Goal: Navigation & Orientation: Find specific page/section

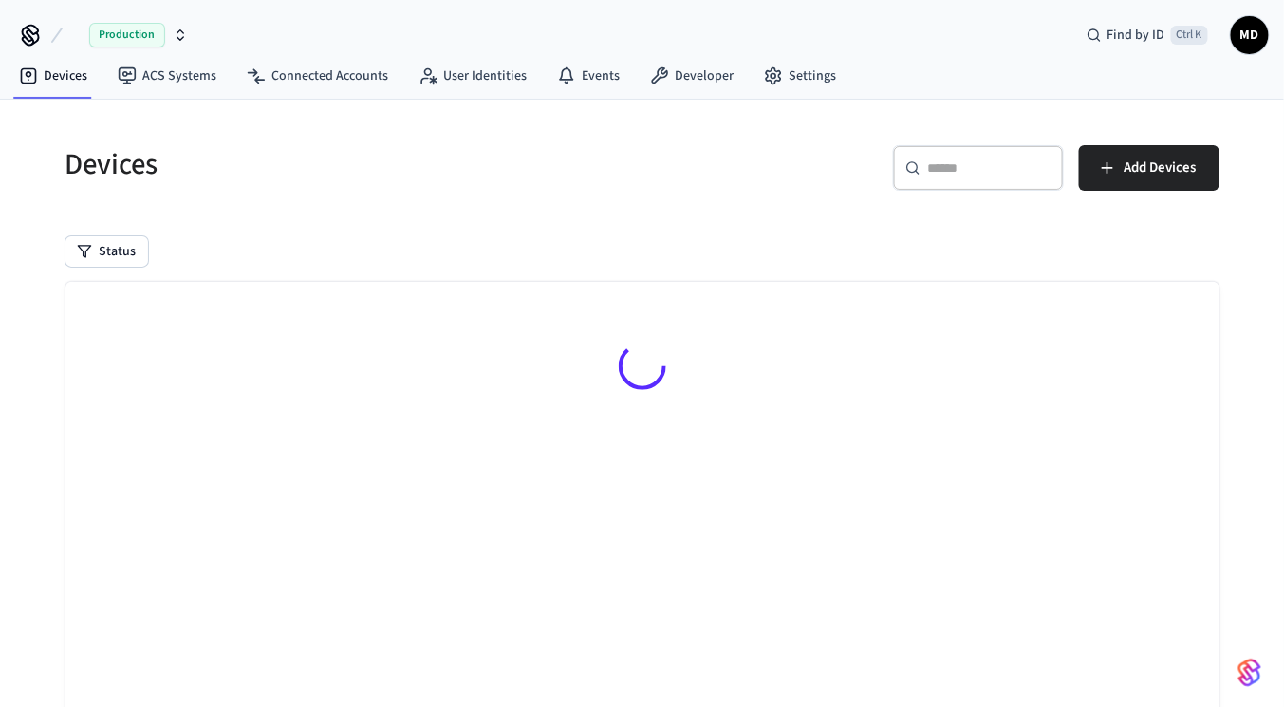
click at [131, 45] on span "Production" at bounding box center [127, 35] width 76 height 25
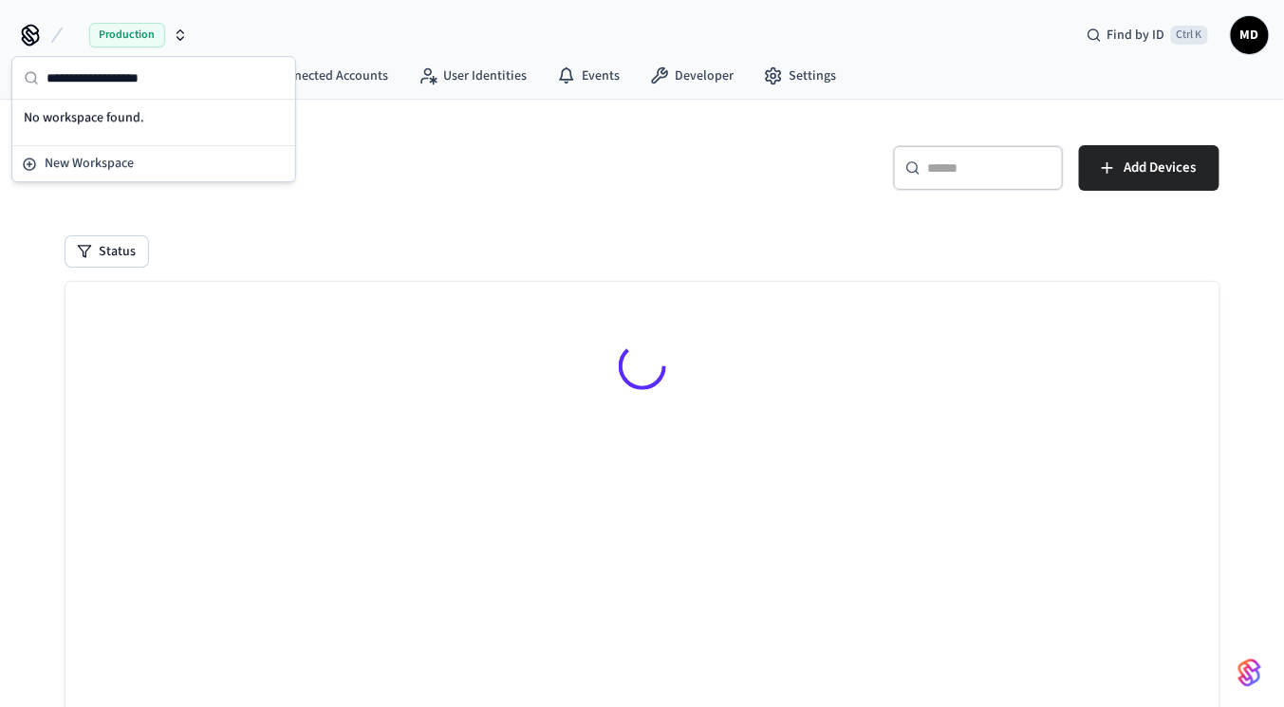
click at [170, 24] on div "Production" at bounding box center [138, 35] width 99 height 25
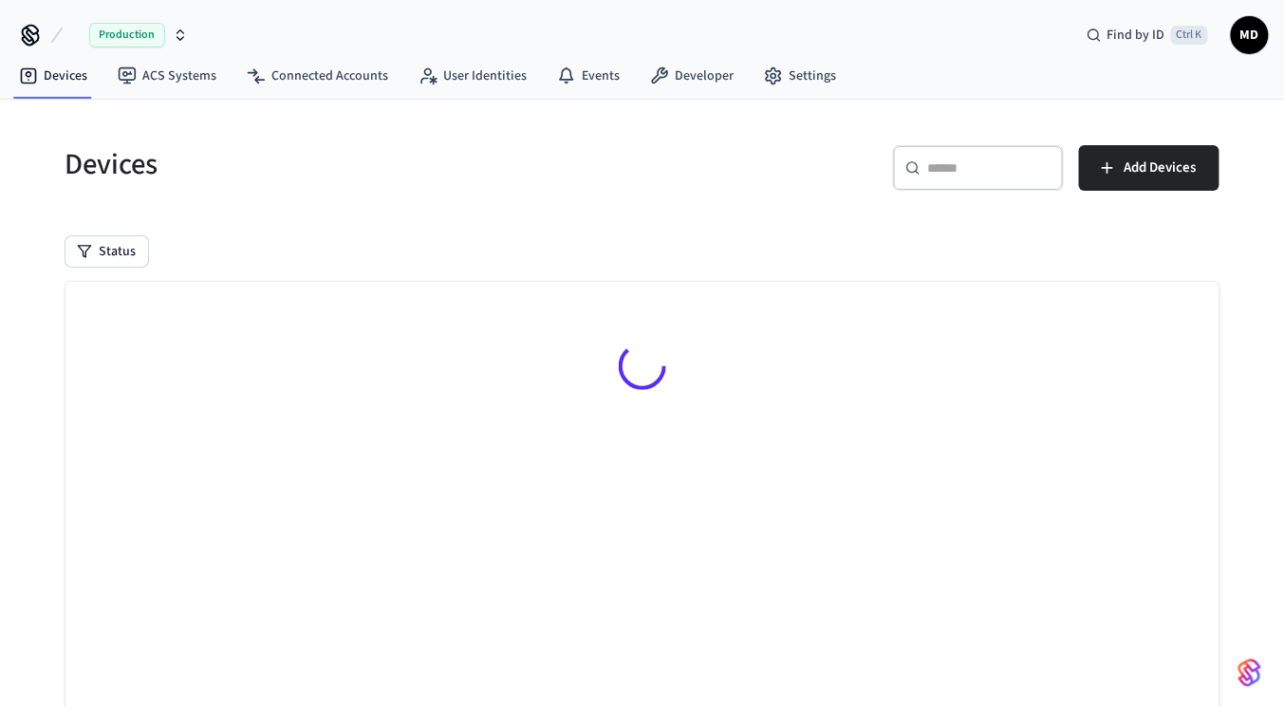
click at [195, 29] on div "Production Find by ID Ctrl K MD" at bounding box center [642, 27] width 1284 height 55
click at [185, 30] on icon "button" at bounding box center [180, 35] width 15 height 15
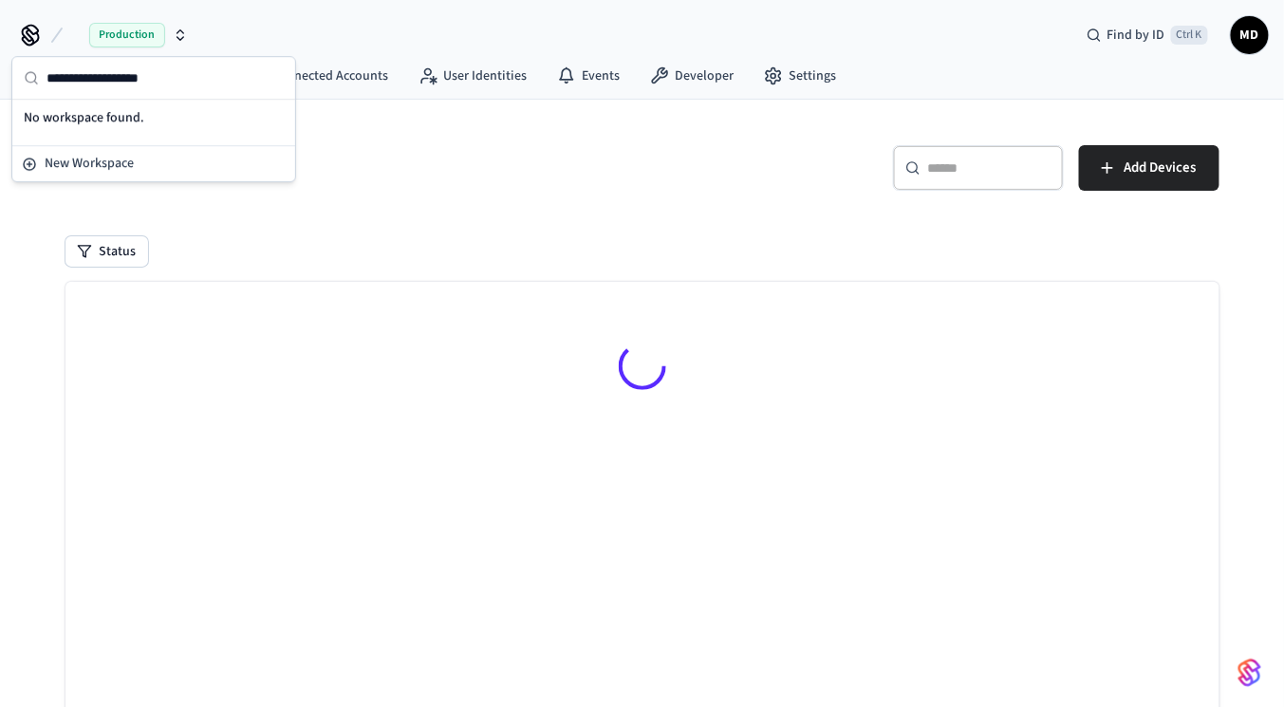
click at [125, 33] on span "Production" at bounding box center [127, 35] width 76 height 25
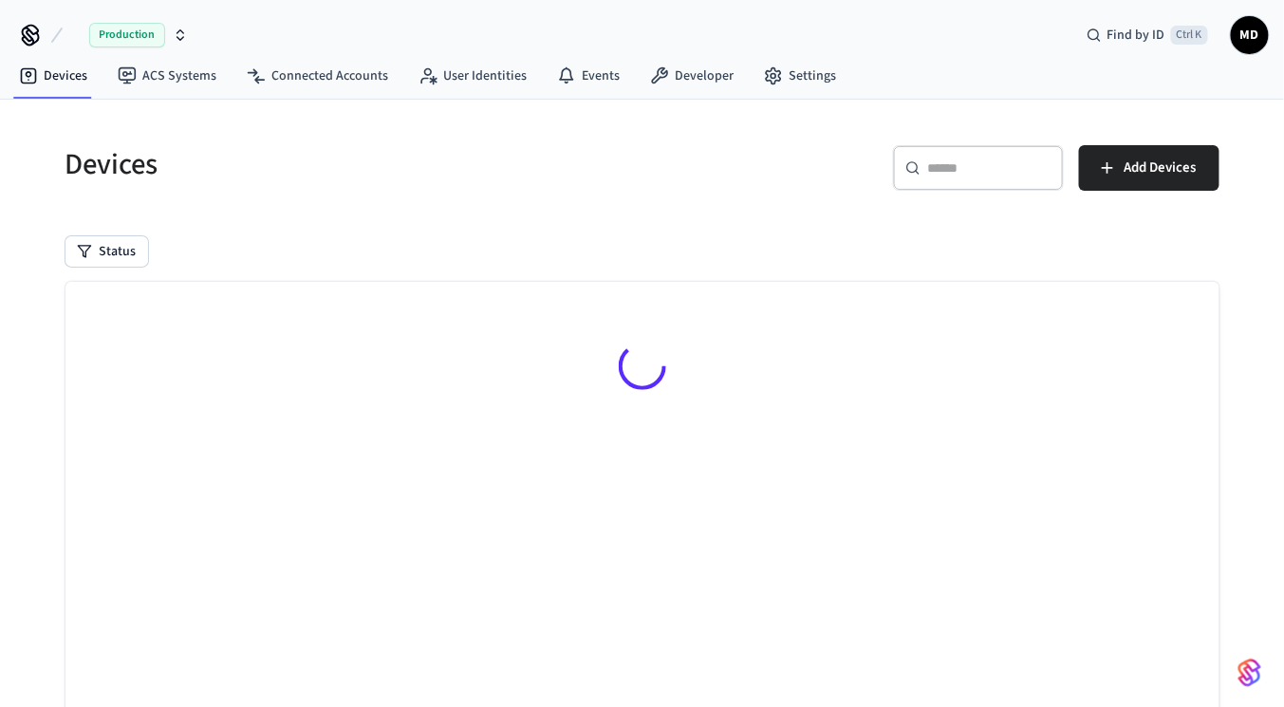
click at [125, 33] on span "Production" at bounding box center [127, 35] width 76 height 25
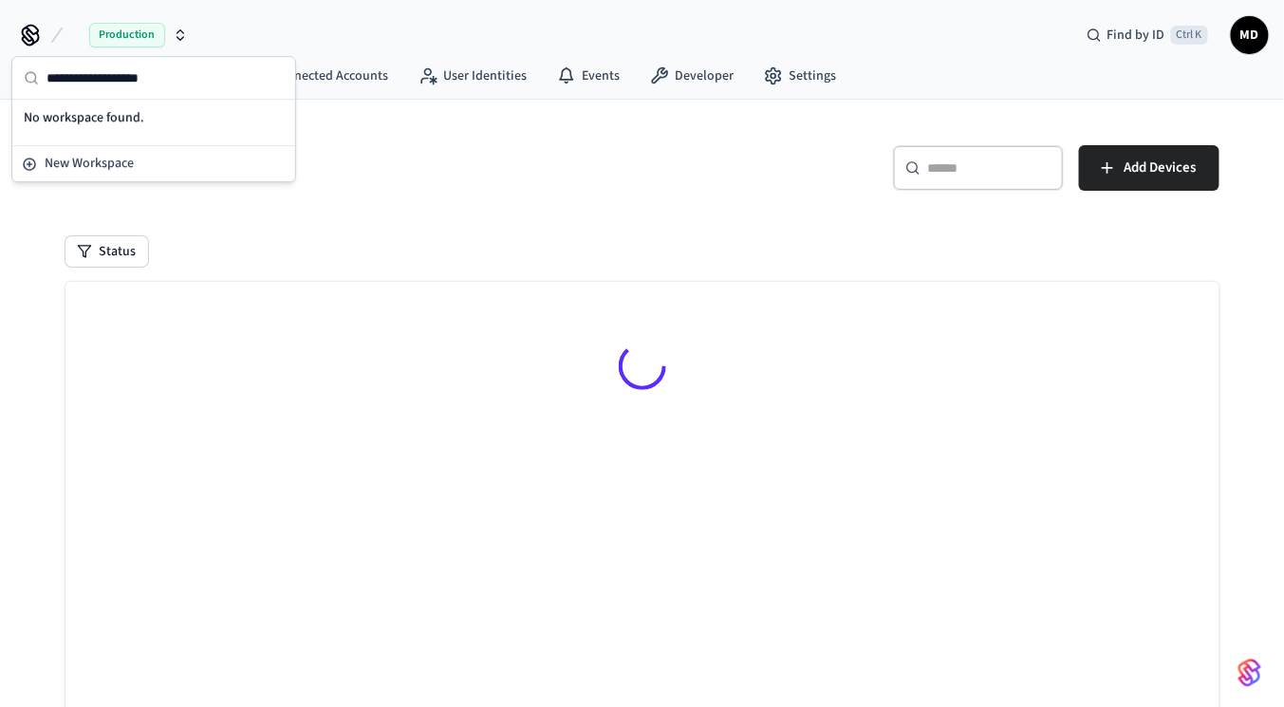
click at [2, 49] on div "Production Find by ID Ctrl K MD" at bounding box center [642, 27] width 1284 height 55
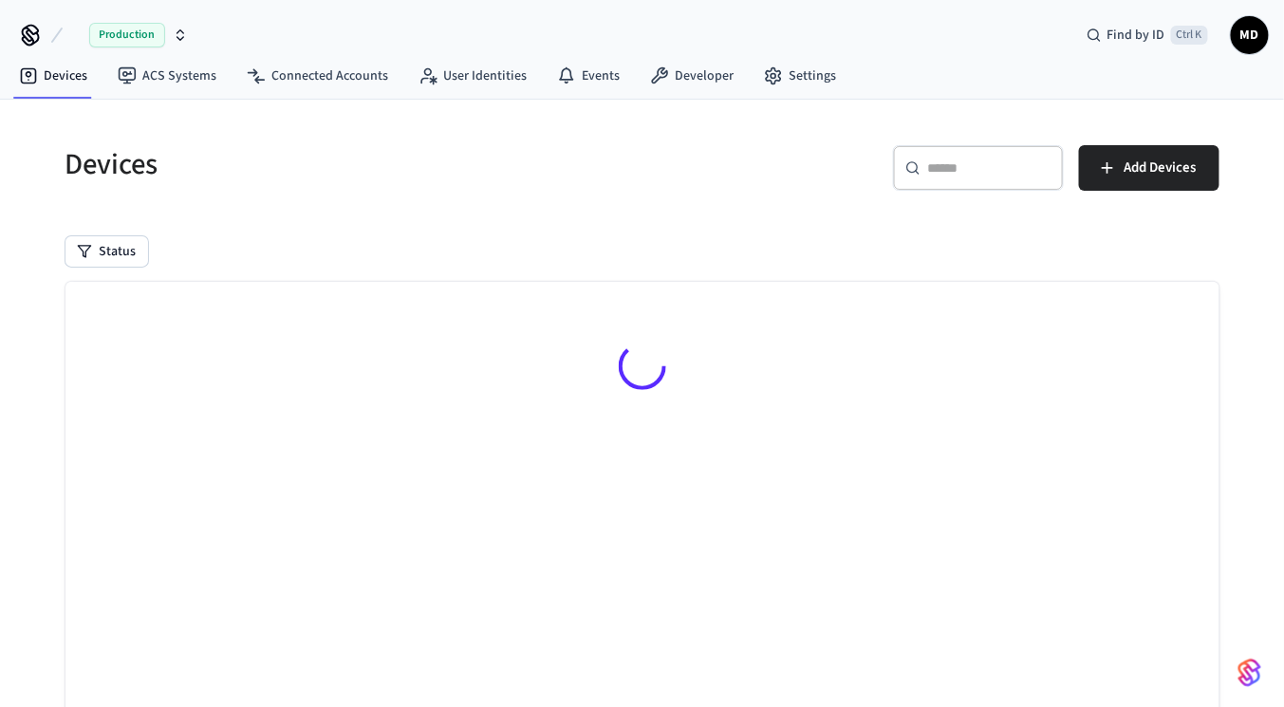
click at [25, 28] on icon at bounding box center [30, 33] width 15 height 15
click at [28, 36] on icon at bounding box center [30, 35] width 30 height 30
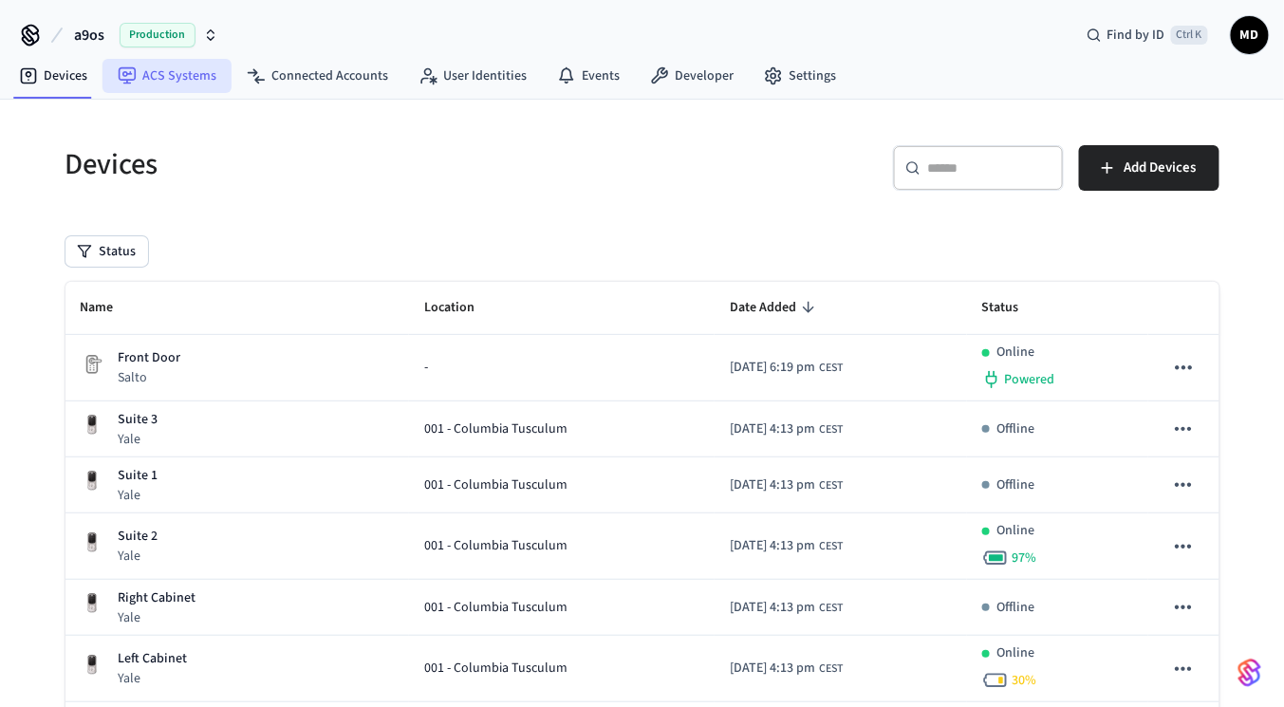
click at [158, 61] on link "ACS Systems" at bounding box center [166, 76] width 129 height 34
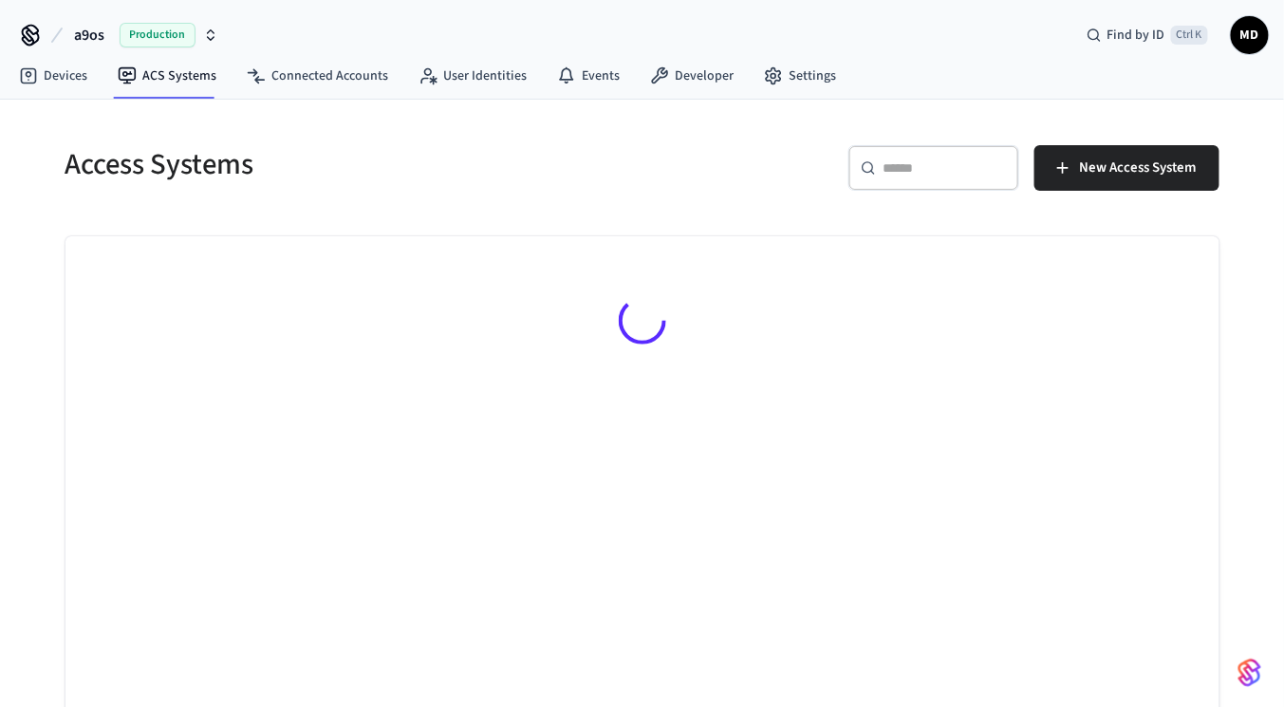
click at [162, 38] on span "Production" at bounding box center [158, 35] width 76 height 25
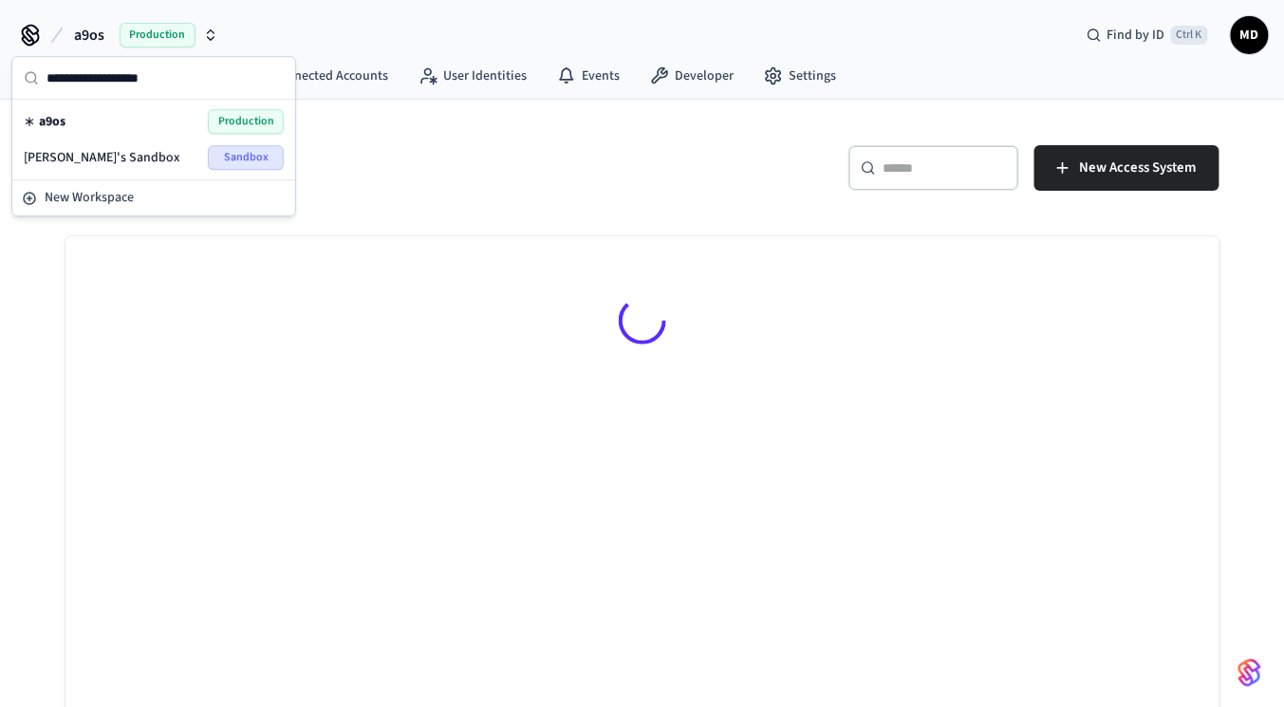
click at [163, 158] on div "Brett's Sandbox Sandbox" at bounding box center [154, 157] width 260 height 25
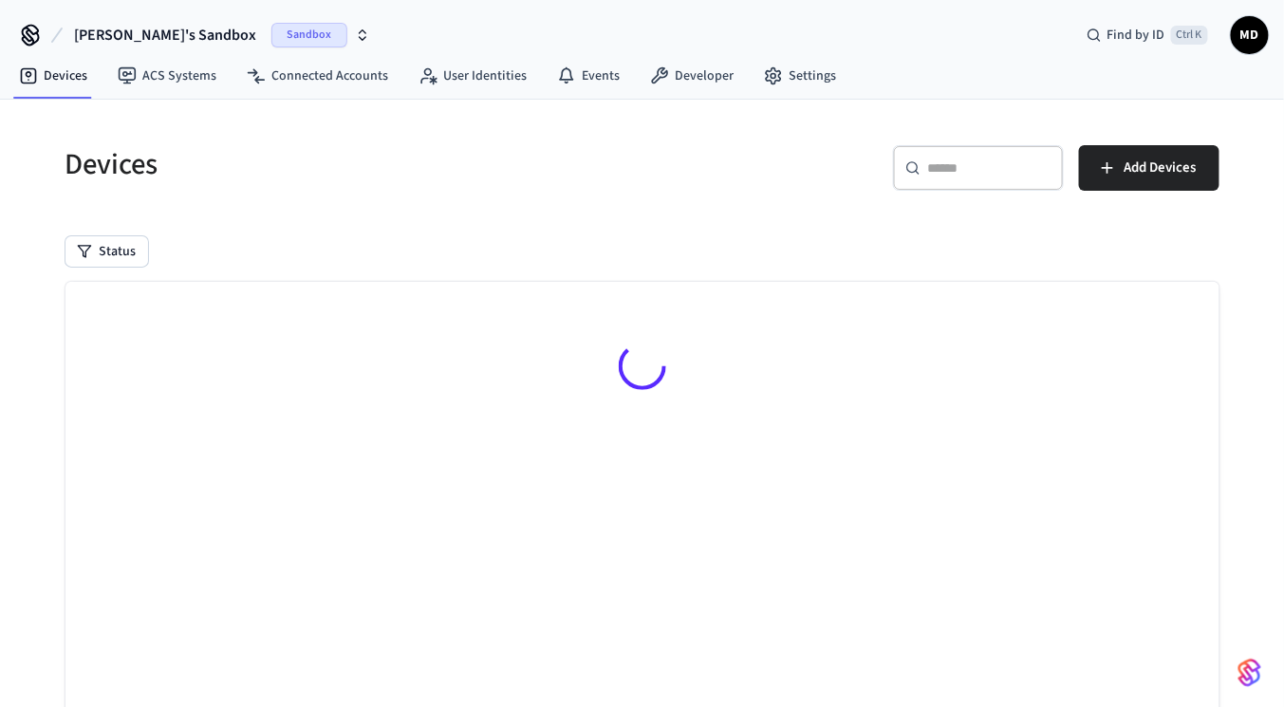
click at [271, 31] on span "Sandbox" at bounding box center [309, 35] width 76 height 25
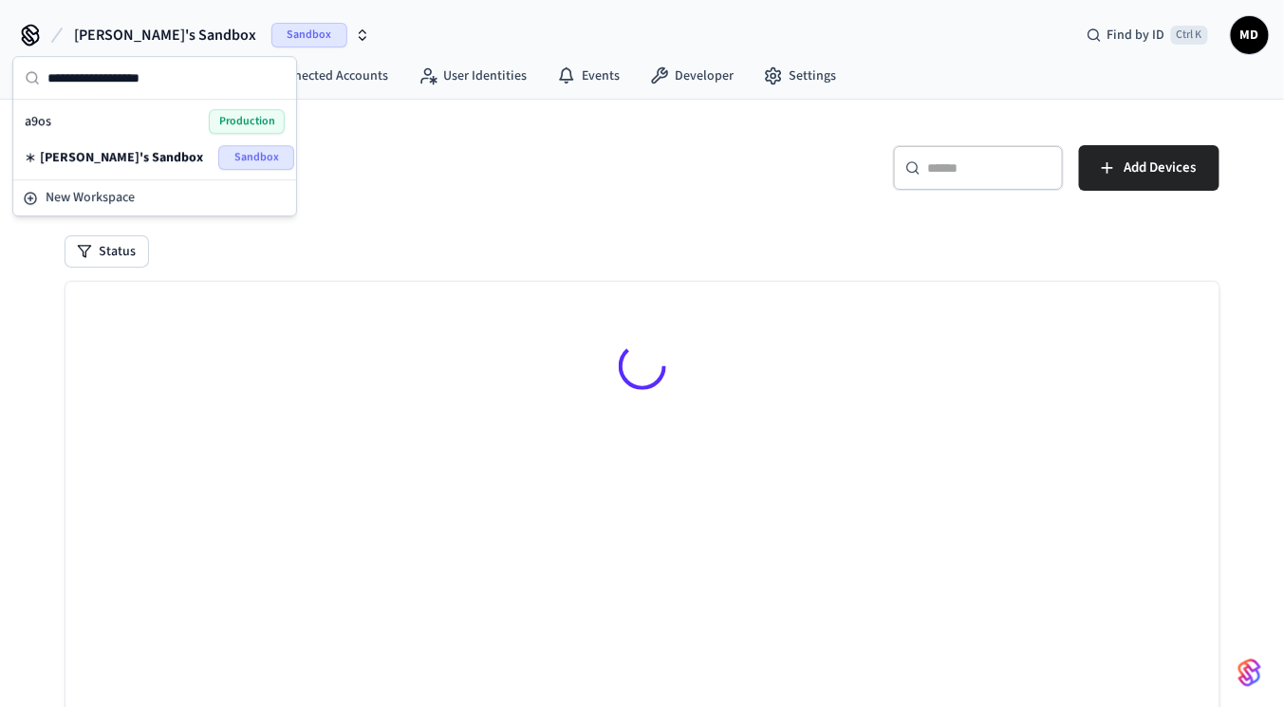
click at [198, 121] on div "a9os Production" at bounding box center [155, 121] width 260 height 25
